Goal: Information Seeking & Learning: Learn about a topic

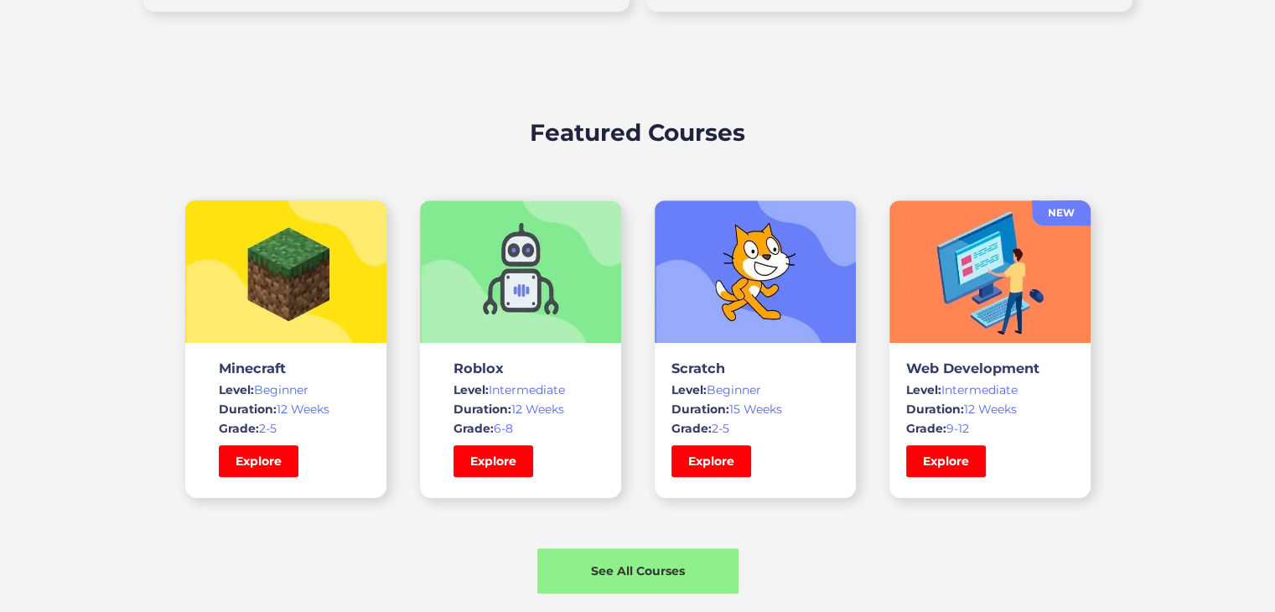
scroll to position [1174, 0]
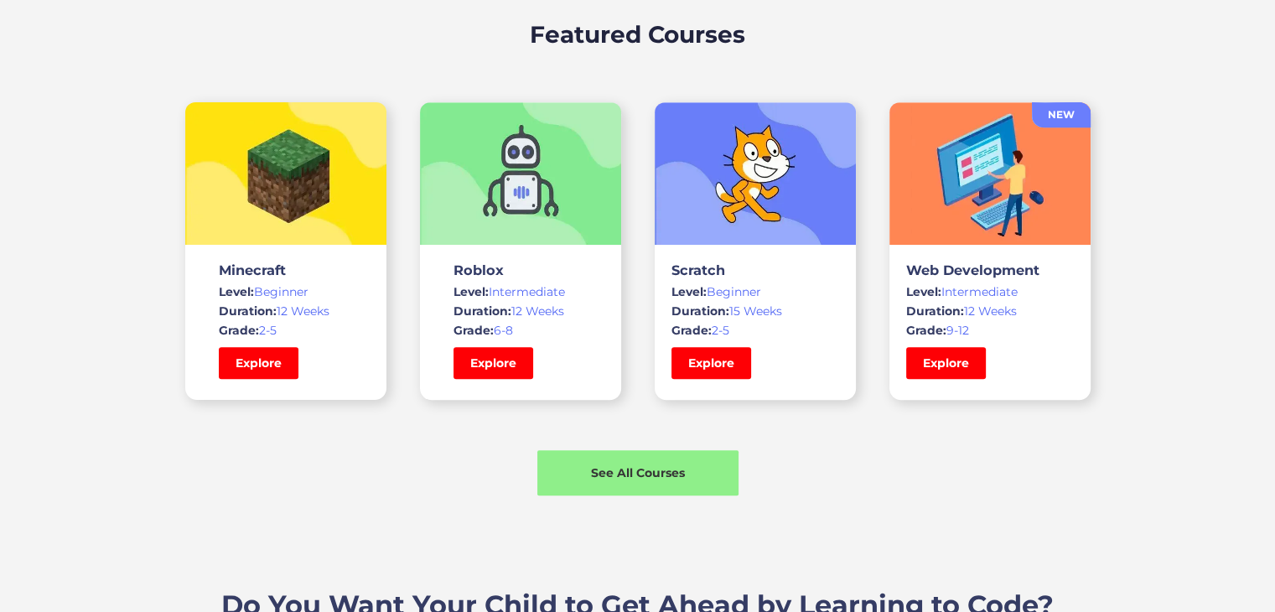
click at [481, 360] on link "Explore" at bounding box center [494, 363] width 80 height 32
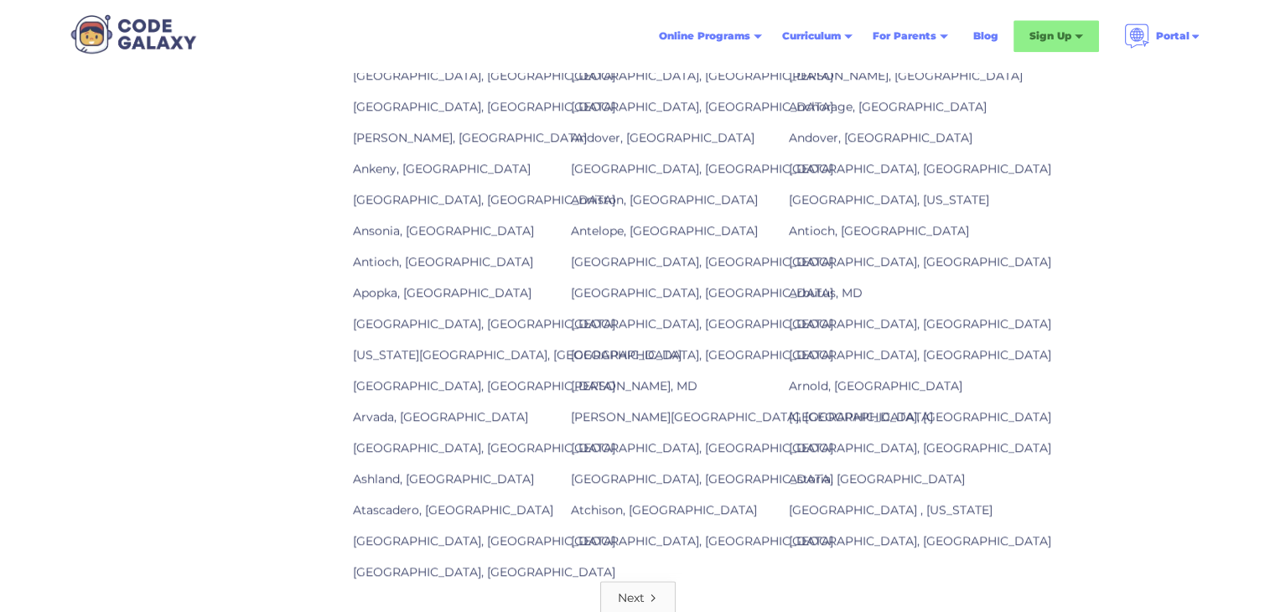
scroll to position [2347, 0]
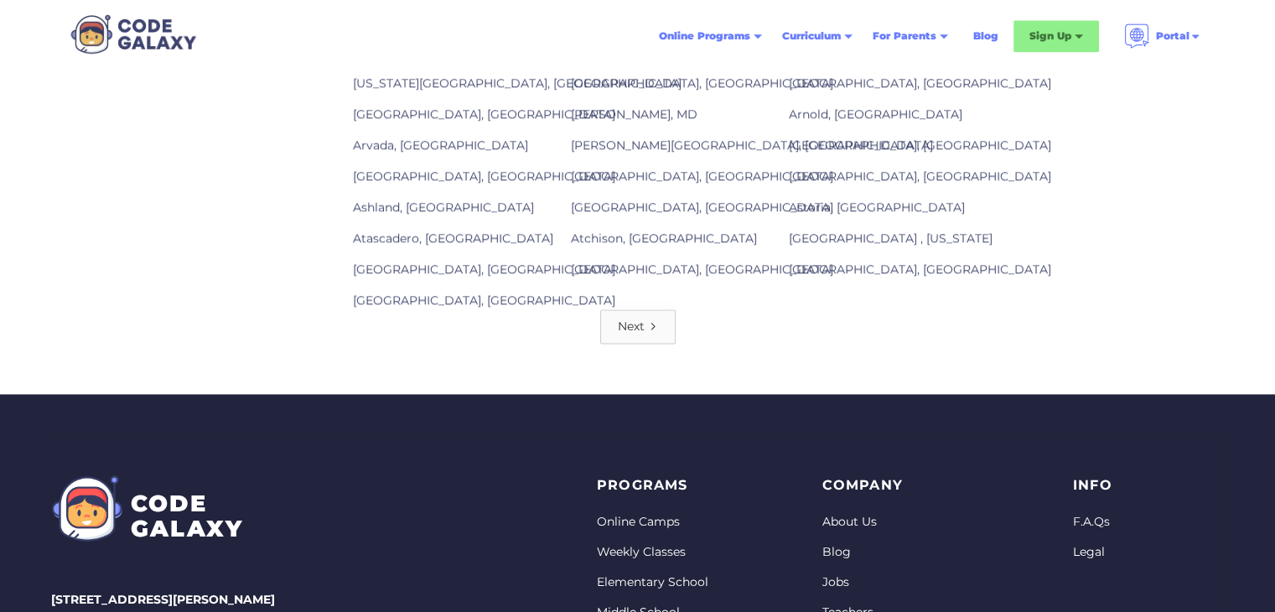
click at [656, 321] on icon "Next Page" at bounding box center [653, 326] width 10 height 10
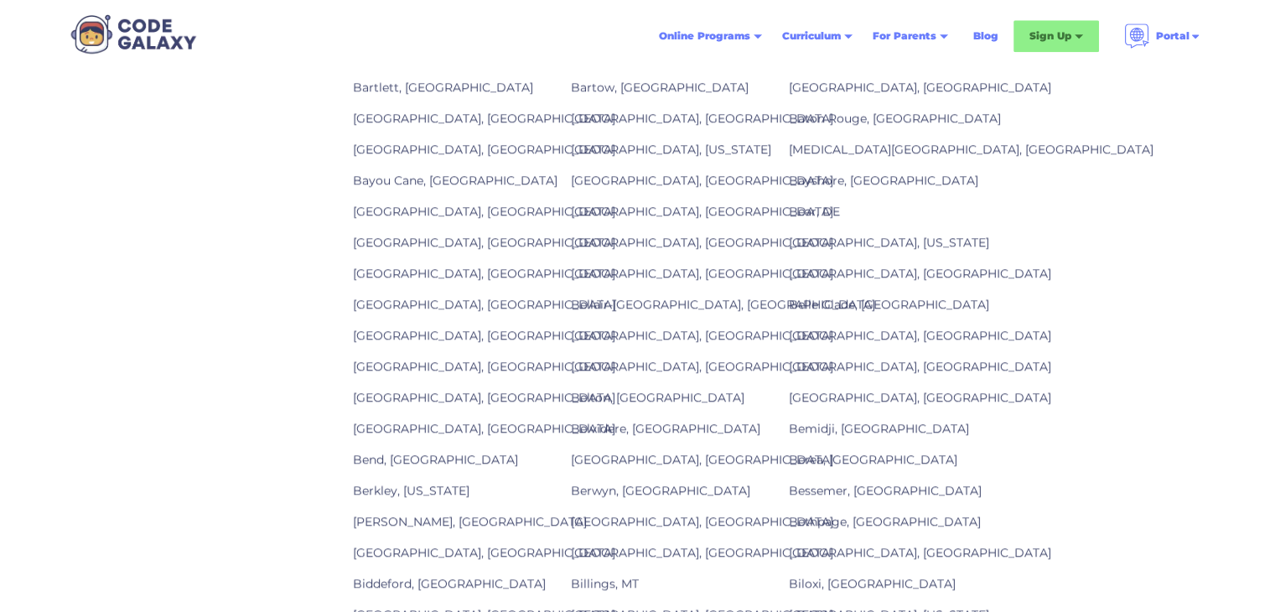
scroll to position [1760, 0]
